Goal: Information Seeking & Learning: Learn about a topic

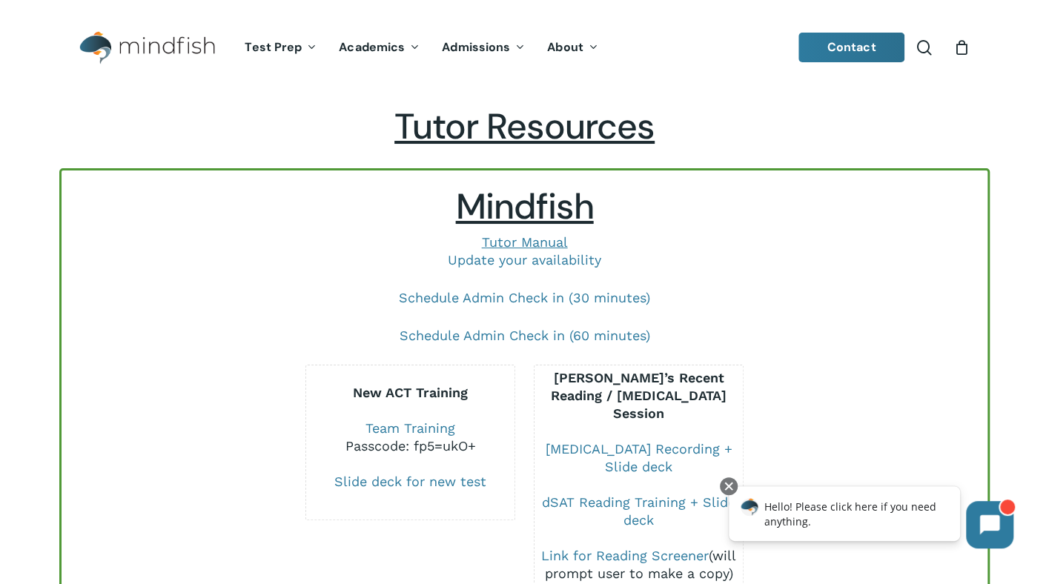
click at [206, 134] on h2 "Tutor Resources" at bounding box center [524, 126] width 930 height 43
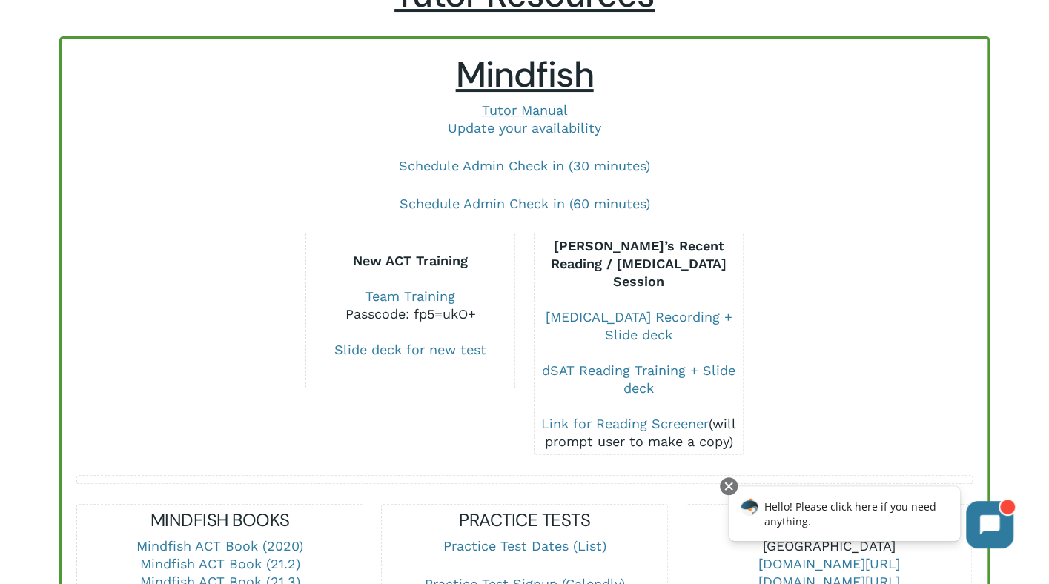
scroll to position [222, 0]
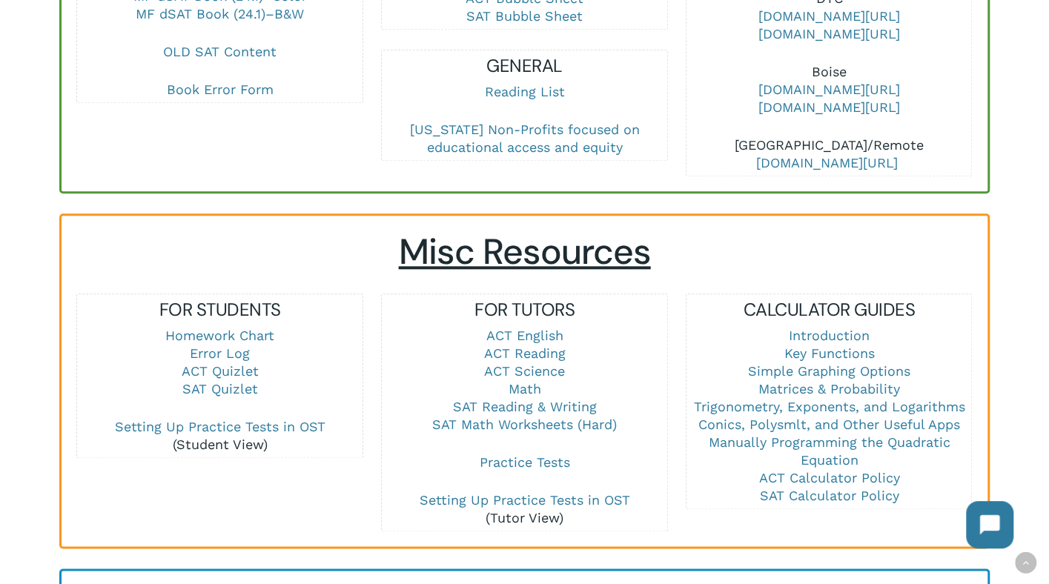
scroll to position [889, 0]
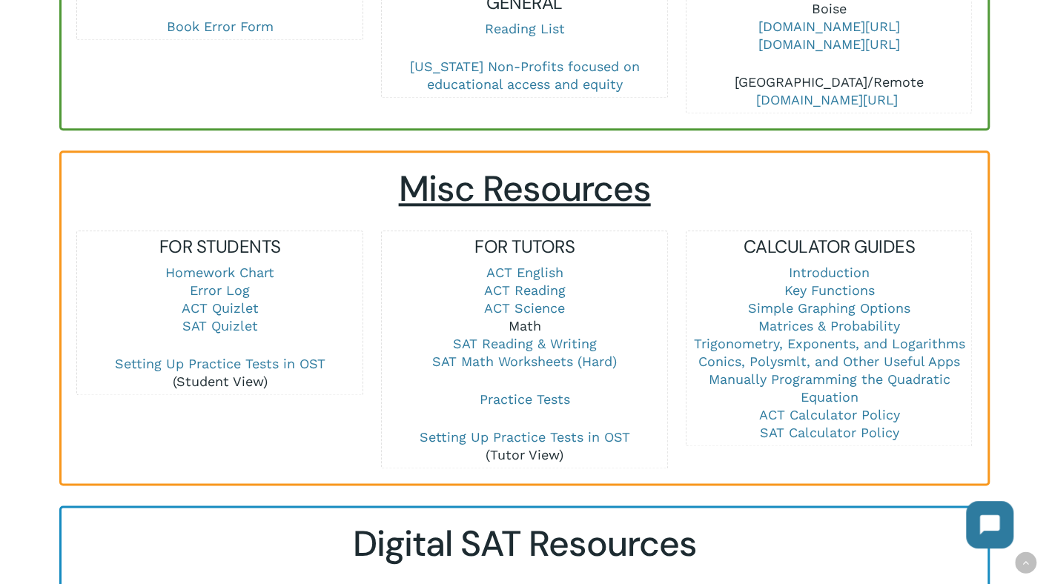
click at [514, 318] on link "Math" at bounding box center [524, 326] width 33 height 16
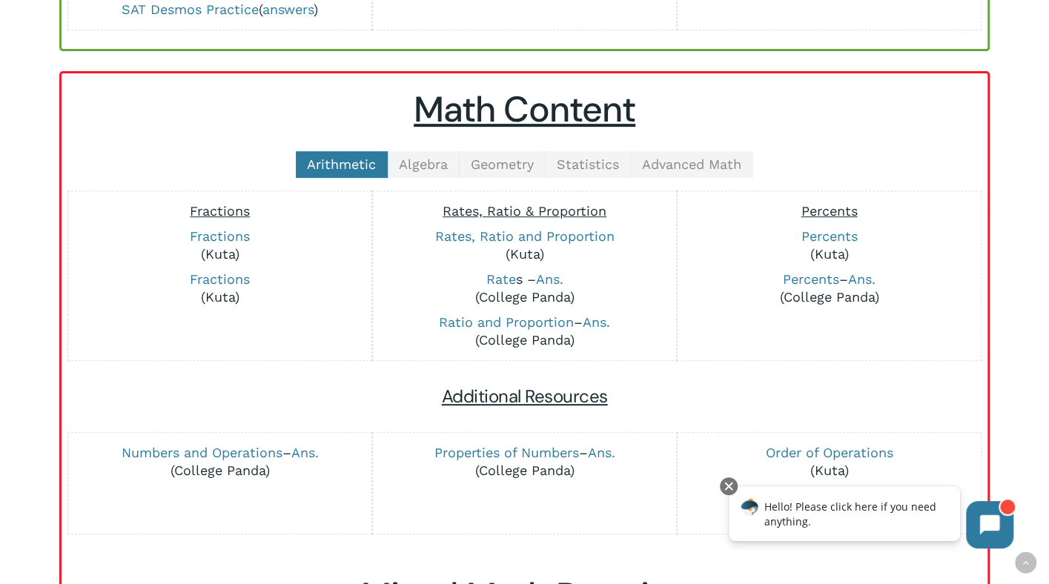
scroll to position [296, 0]
click at [691, 162] on span "Advanced Math" at bounding box center [691, 165] width 99 height 16
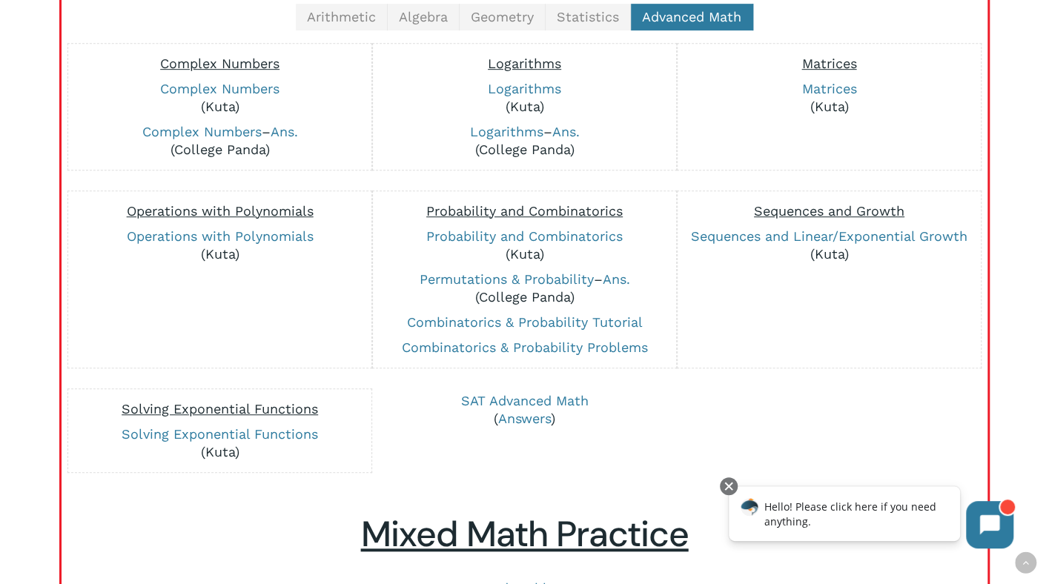
scroll to position [593, 0]
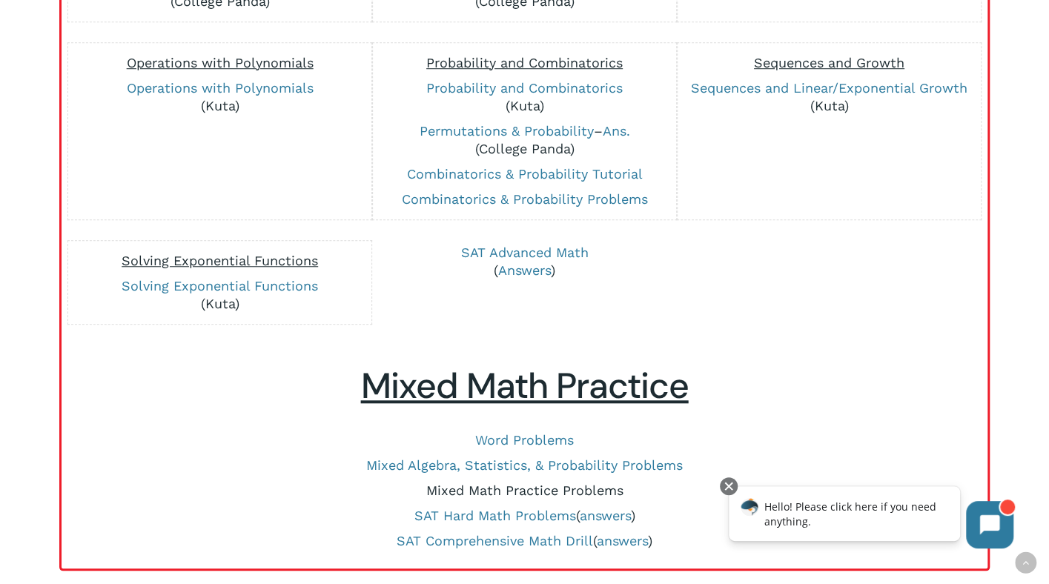
click at [531, 488] on link "Mixed Math Practice Problems" at bounding box center [524, 490] width 197 height 16
